Goal: Find specific page/section: Find specific page/section

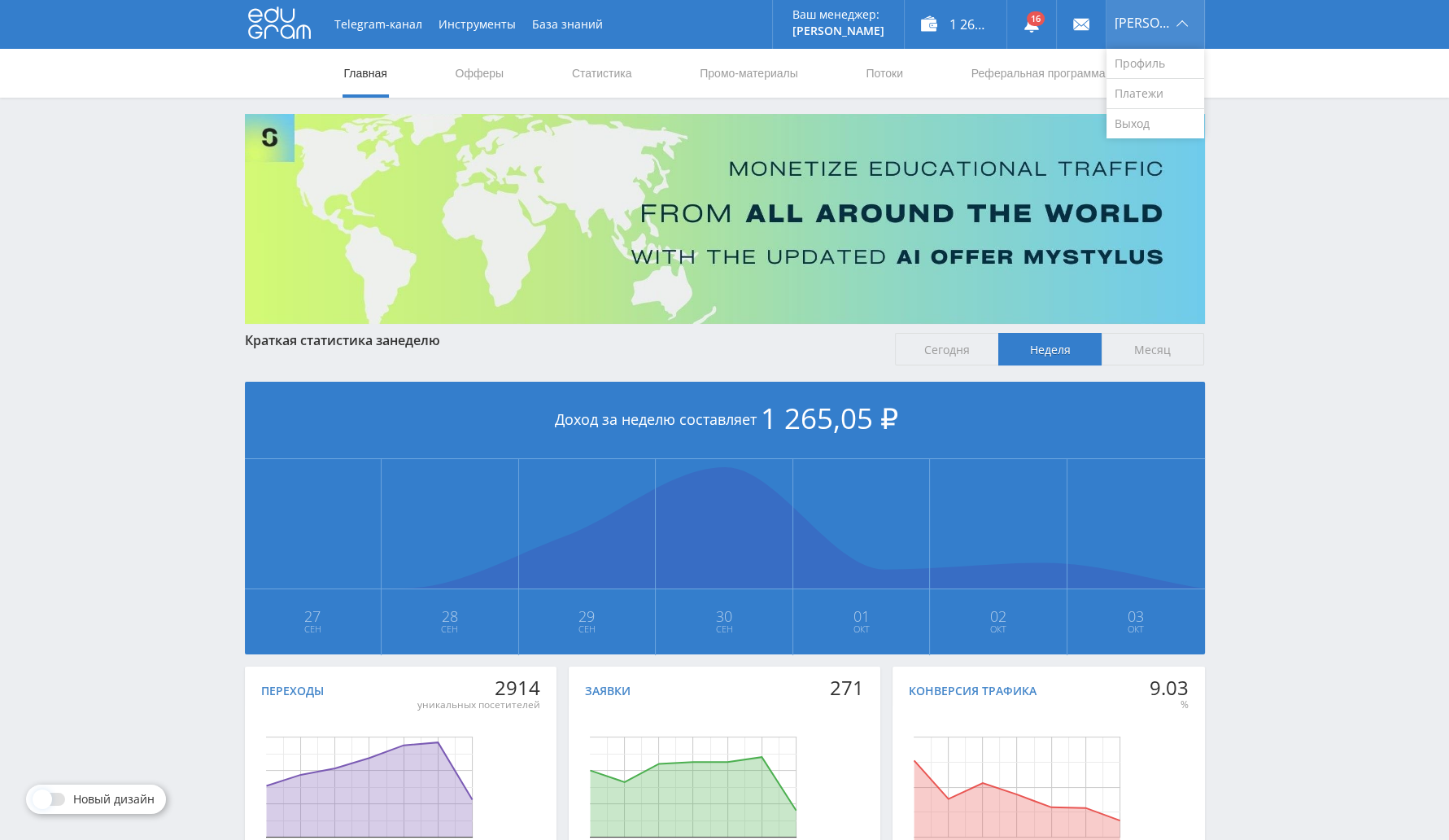
click at [1150, 37] on div "[PERSON_NAME]" at bounding box center [1155, 24] width 97 height 49
click at [1146, 147] on img at bounding box center [725, 219] width 960 height 210
click at [900, 70] on link "Потоки" at bounding box center [884, 73] width 41 height 49
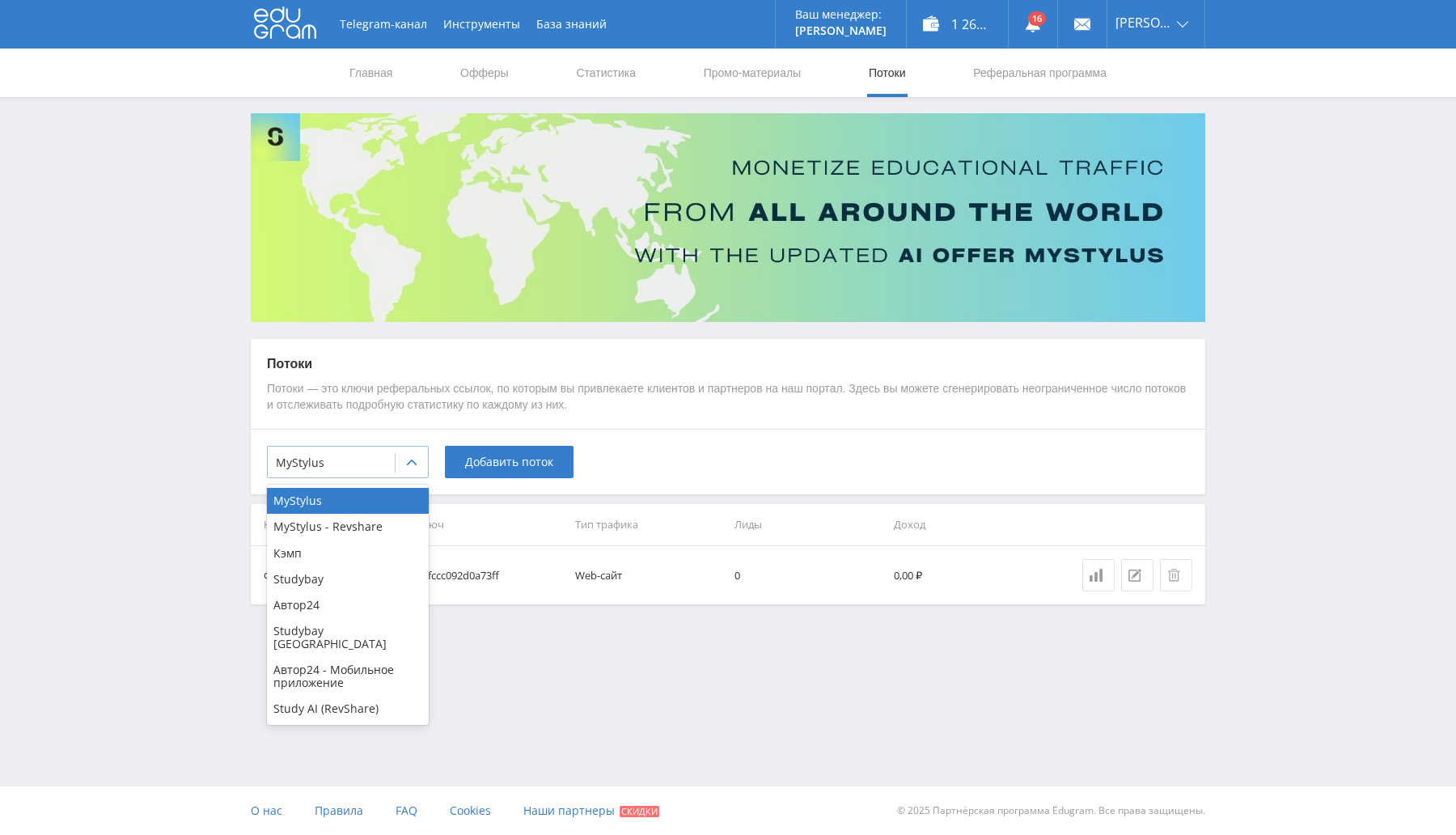
click at [420, 455] on div at bounding box center [412, 463] width 32 height 32
click at [337, 605] on div "Автор24" at bounding box center [347, 604] width 161 height 26
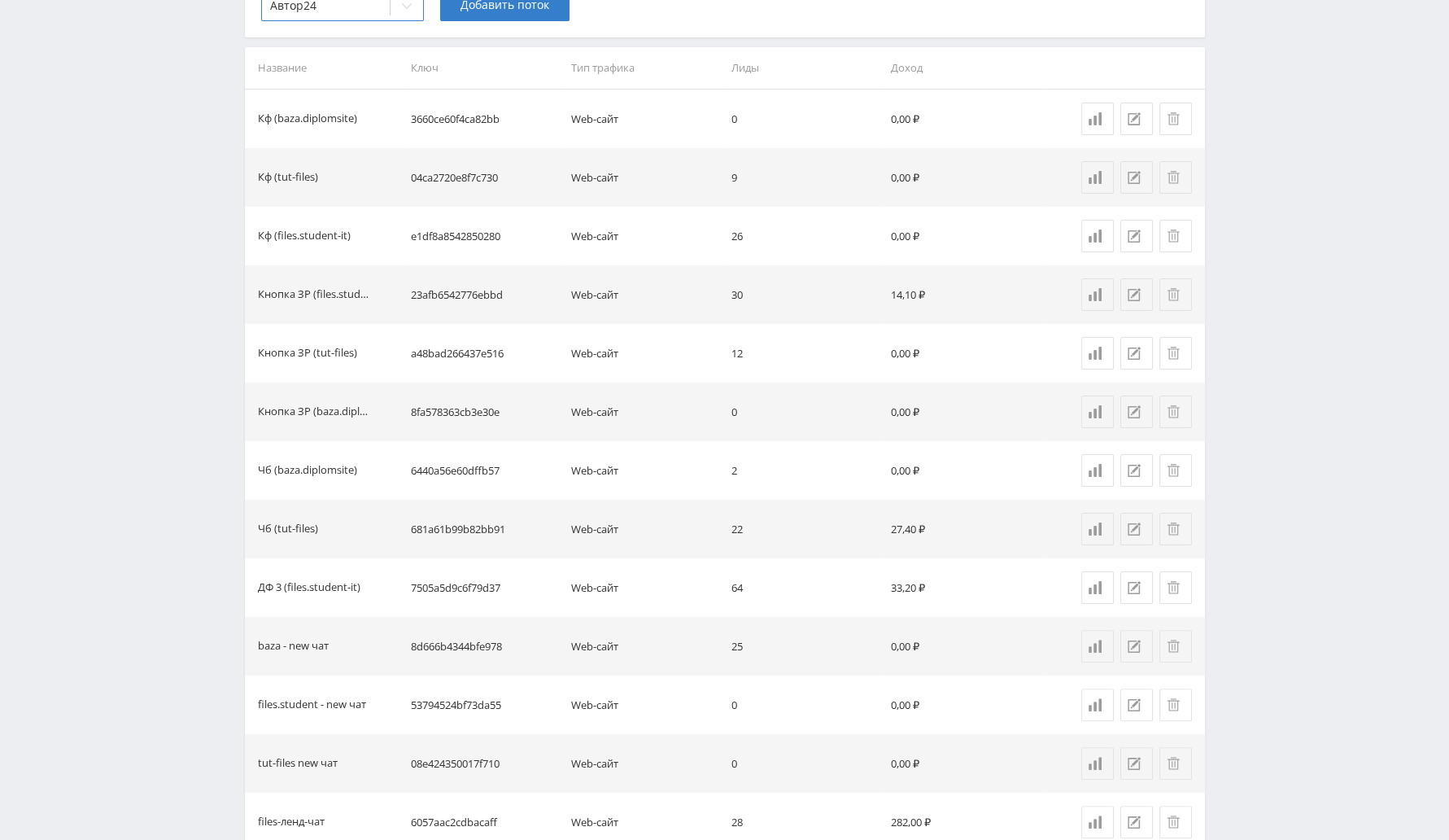
scroll to position [509, 0]
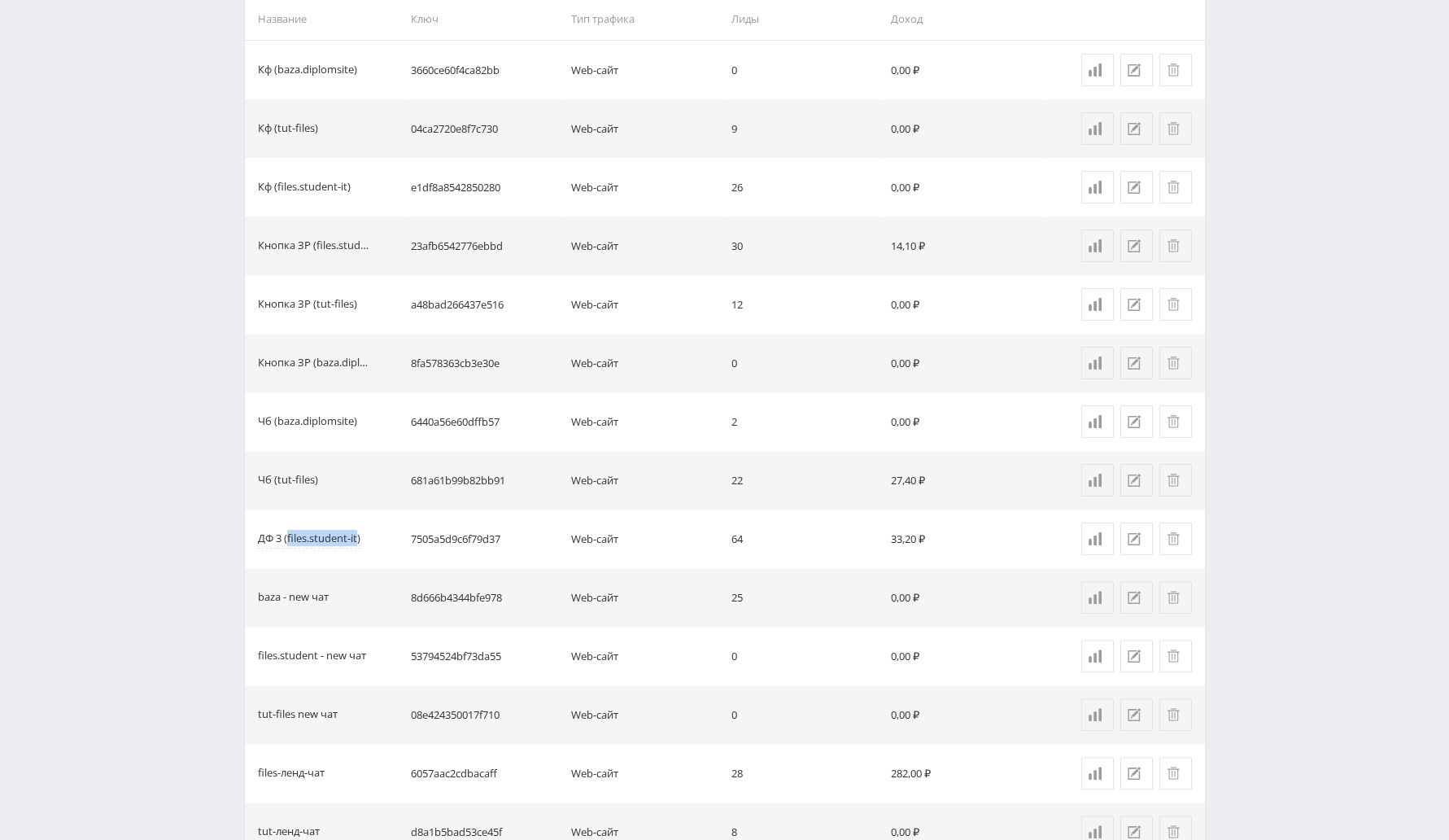
copy div "files.student-it"
drag, startPoint x: 287, startPoint y: 534, endPoint x: 358, endPoint y: 536, distance: 71.0
click at [358, 536] on div "ДФ 3 (files.student-it)" at bounding box center [308, 539] width 102 height 19
drag, startPoint x: 273, startPoint y: 477, endPoint x: 313, endPoint y: 477, distance: 40.0
click at [313, 477] on div "Чб (tut-files)" at bounding box center [287, 481] width 60 height 19
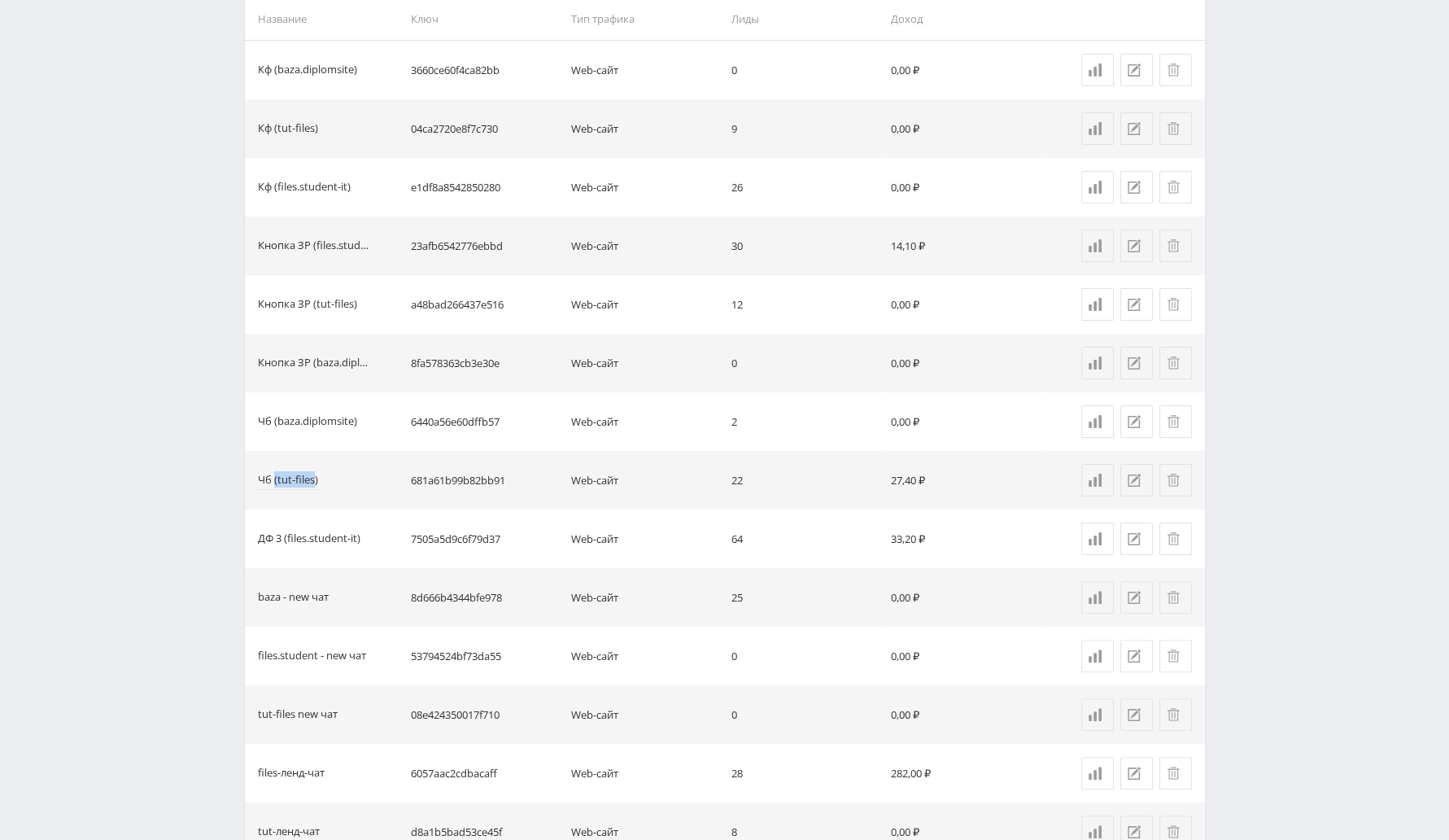
copy div "(tut-files"
drag, startPoint x: 248, startPoint y: 543, endPoint x: 315, endPoint y: 543, distance: 67.0
click at [315, 543] on td "ДФ 3 (files.student-it)" at bounding box center [326, 538] width 160 height 58
click at [346, 535] on div "ДФ 3 (files.student-it)" at bounding box center [308, 539] width 102 height 19
drag, startPoint x: 741, startPoint y: 537, endPoint x: 729, endPoint y: 472, distance: 66.1
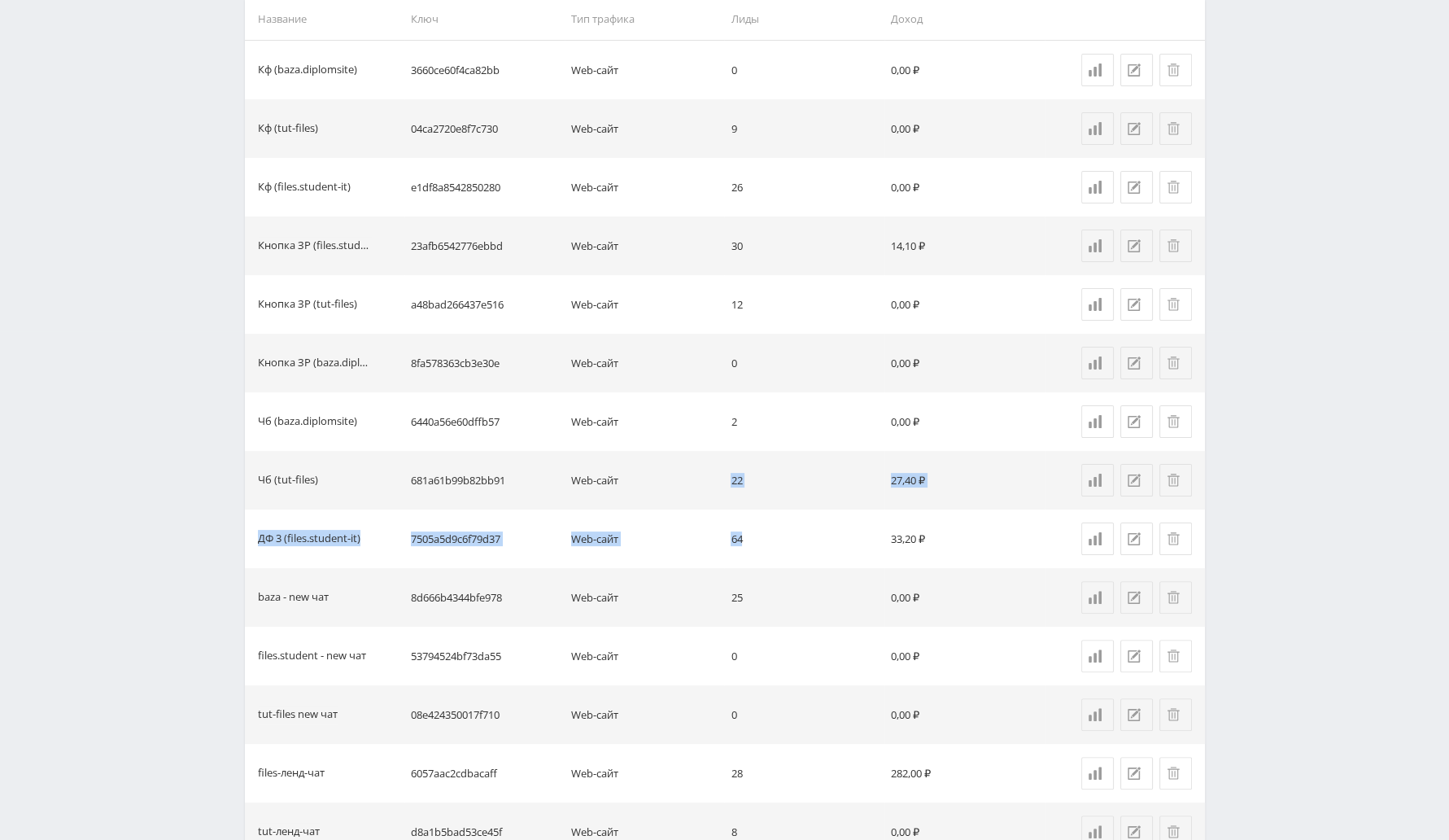
click at [729, 472] on tbody "Кф (baza.diplomsite) 3660ce60f4ca82bb Web-сайт 0 0,00 ₽ Кф (tut-files) 04ca2720…" at bounding box center [725, 627] width 960 height 1172
click at [746, 551] on td "64" at bounding box center [805, 538] width 160 height 58
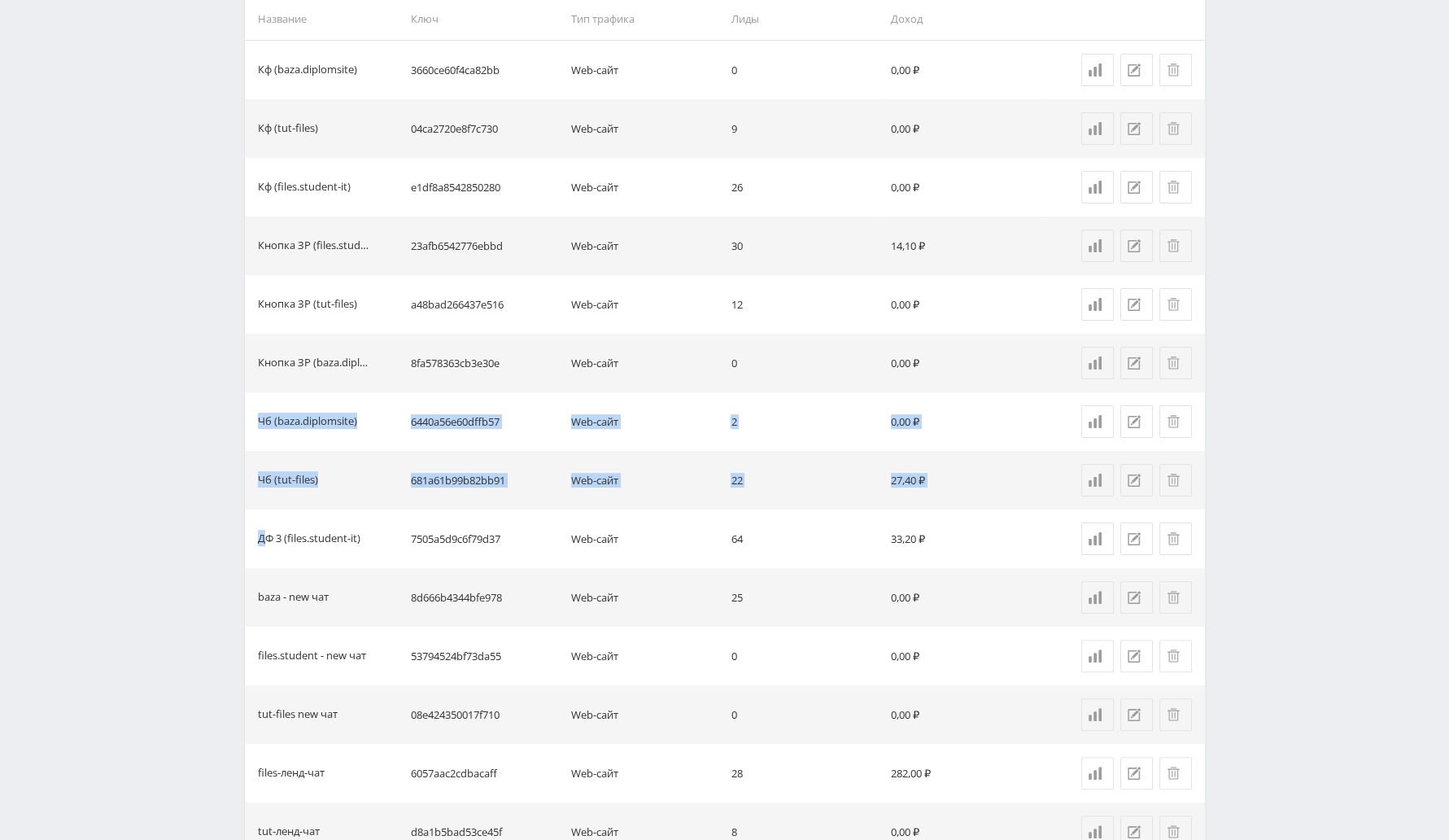
drag, startPoint x: 264, startPoint y: 530, endPoint x: 281, endPoint y: 391, distance: 140.0
click at [281, 391] on tbody "Кф (baza.diplomsite) 3660ce60f4ca82bb Web-сайт 0 0,00 ₽ Кф (tut-files) 04ca2720…" at bounding box center [725, 627] width 960 height 1172
click at [440, 309] on td "a48bad266437e516" at bounding box center [485, 304] width 160 height 58
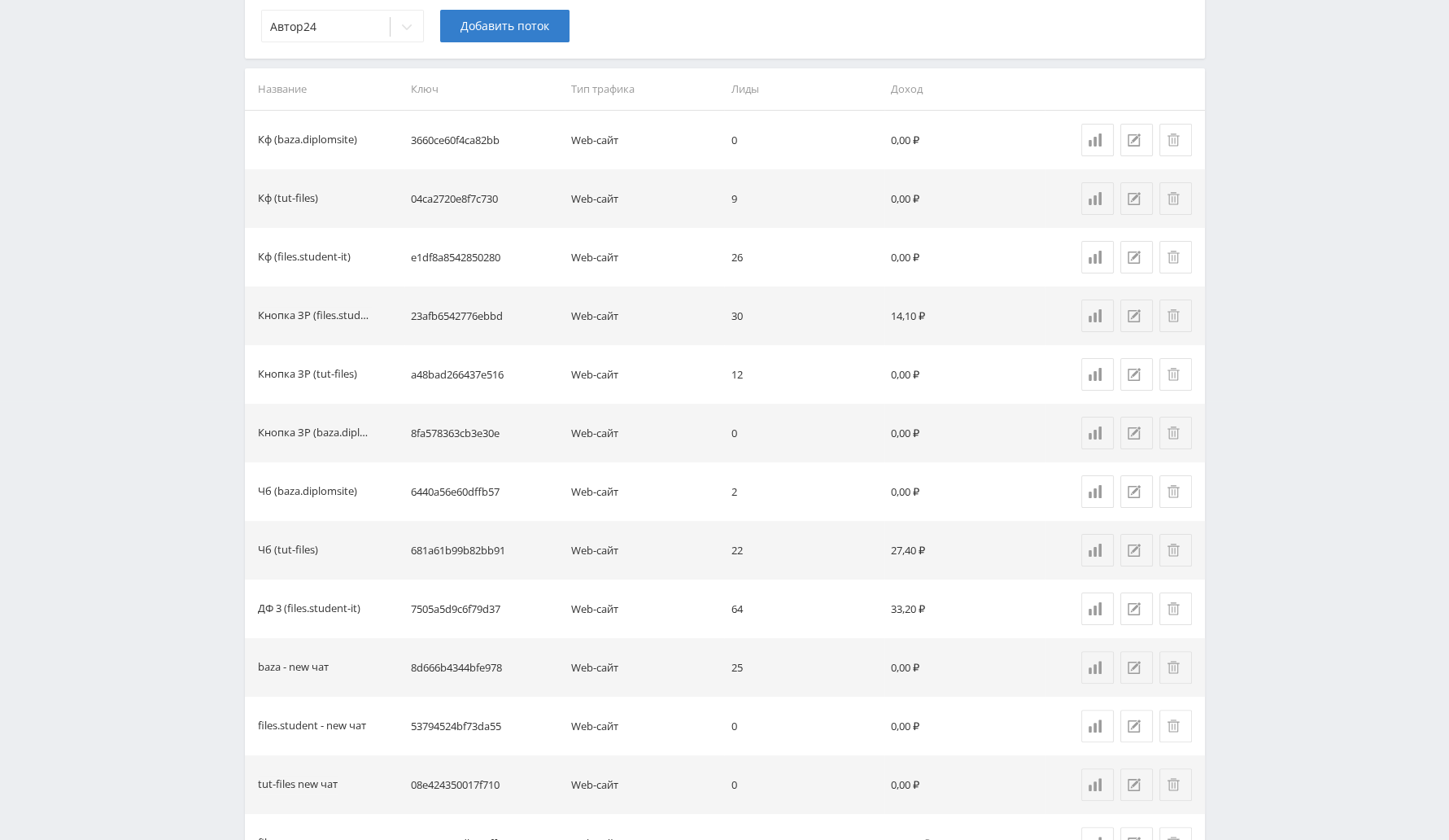
scroll to position [406, 0]
